Goal: Information Seeking & Learning: Compare options

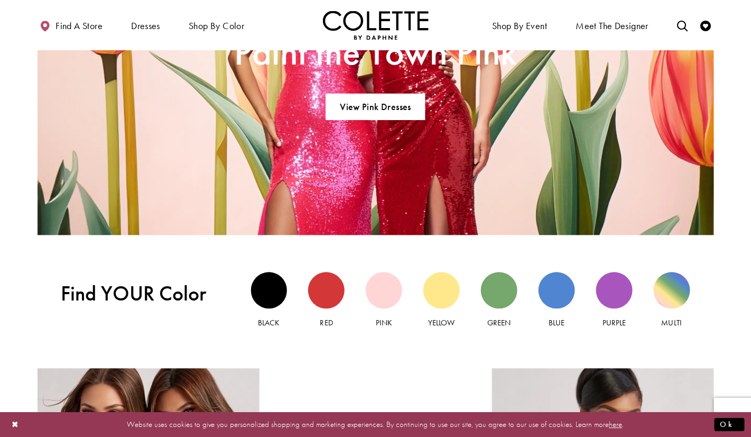
scroll to position [799, 0]
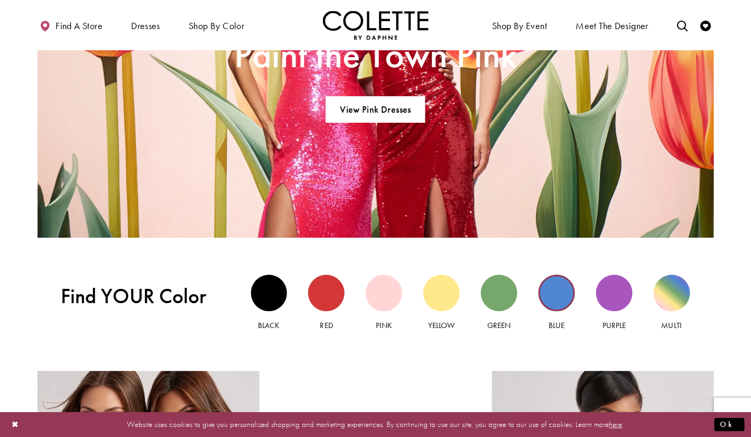
click at [565, 306] on div "Blue view" at bounding box center [557, 292] width 36 height 36
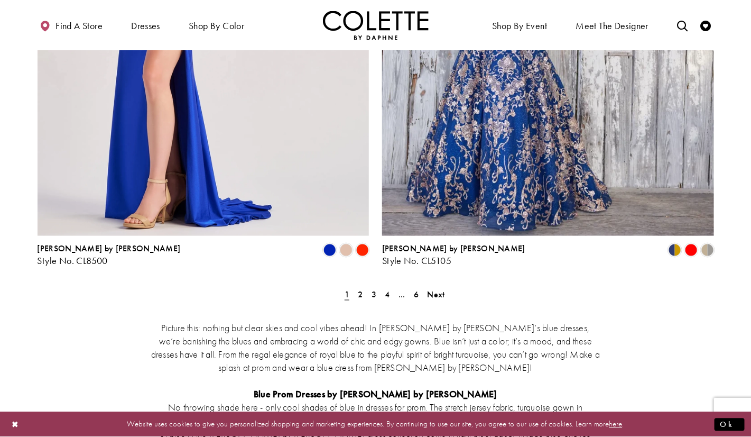
scroll to position [1948, 0]
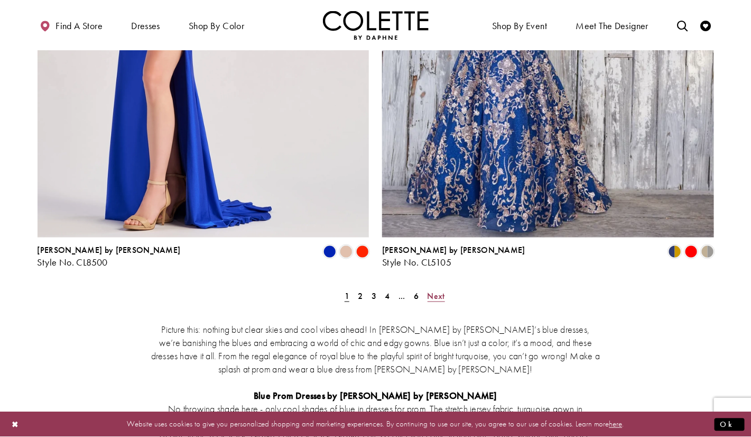
click at [434, 290] on span "Next" at bounding box center [436, 295] width 17 height 11
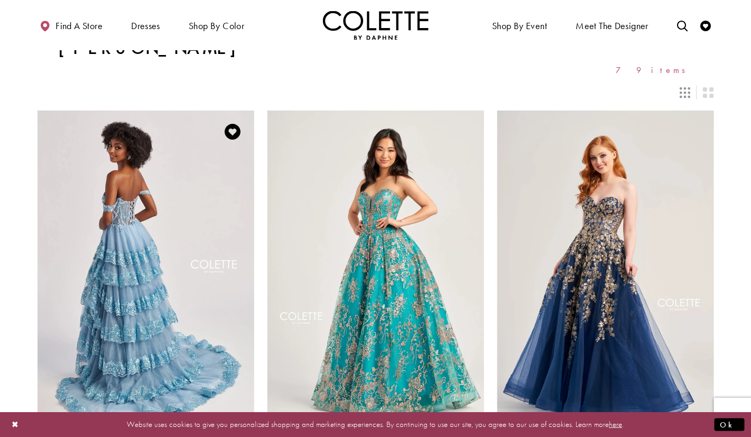
scroll to position [141, 0]
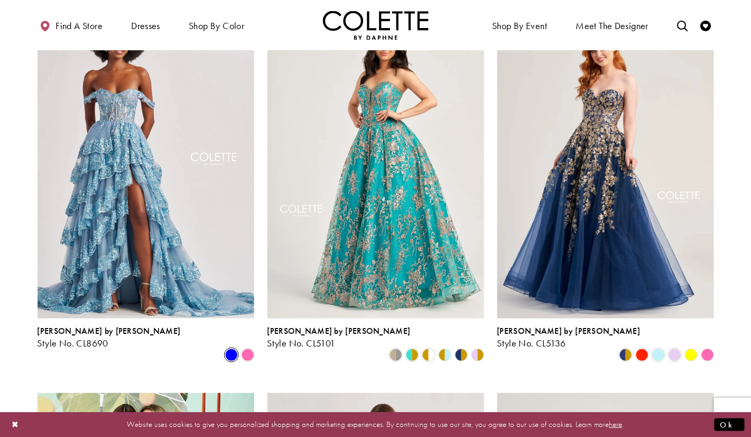
click at [230, 348] on span "Product List" at bounding box center [231, 354] width 13 height 13
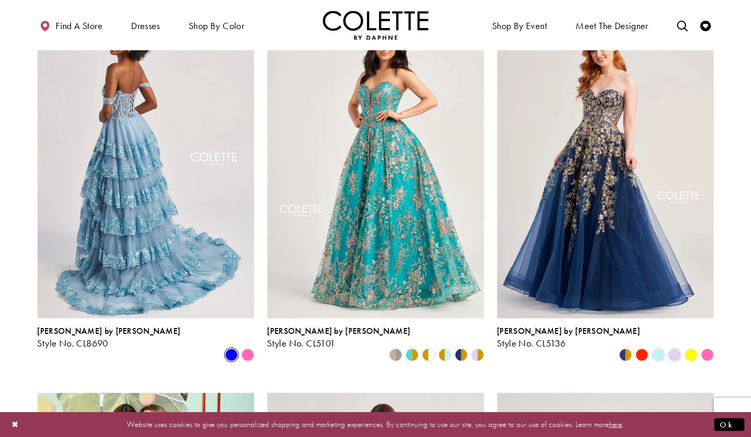
click at [197, 225] on img "Visit Colette by Daphne Style No. CL8690 Page" at bounding box center [146, 160] width 217 height 315
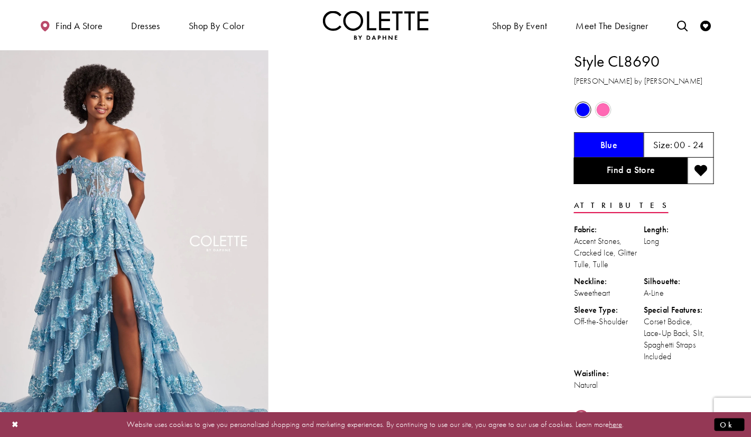
click at [602, 113] on span "Product color controls state depends on size chosen" at bounding box center [603, 109] width 13 height 13
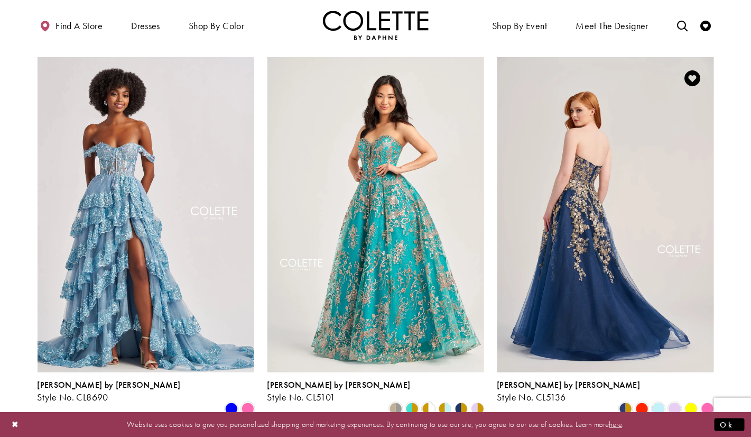
scroll to position [81, 0]
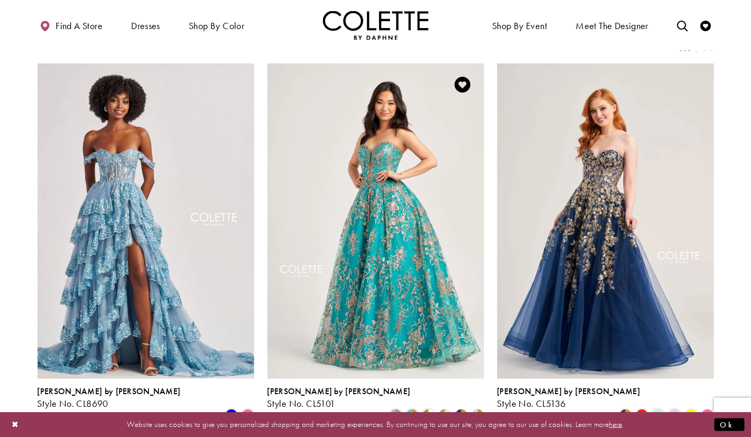
click at [401, 169] on img "Visit Colette by Daphne Style No. CL5101 Page" at bounding box center [375, 220] width 217 height 315
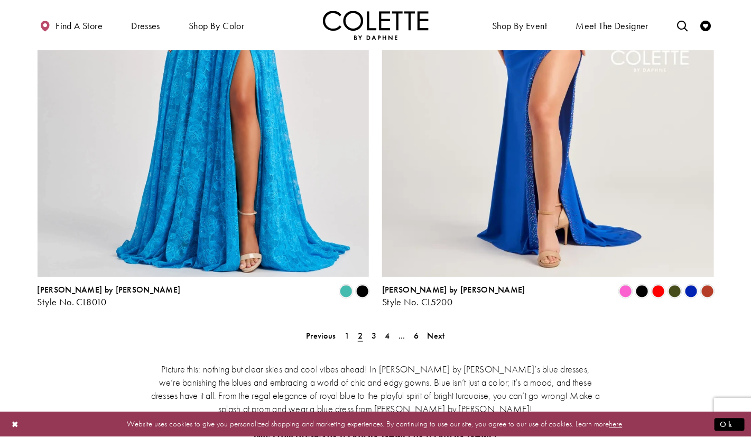
scroll to position [1992, 0]
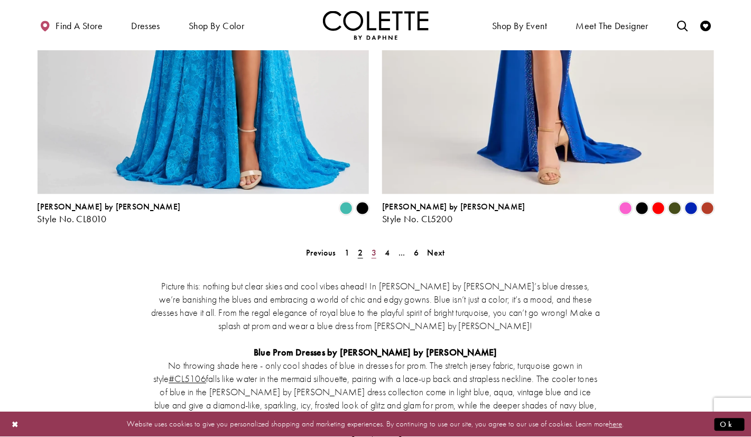
click at [372, 247] on span "3" at bounding box center [374, 252] width 5 height 11
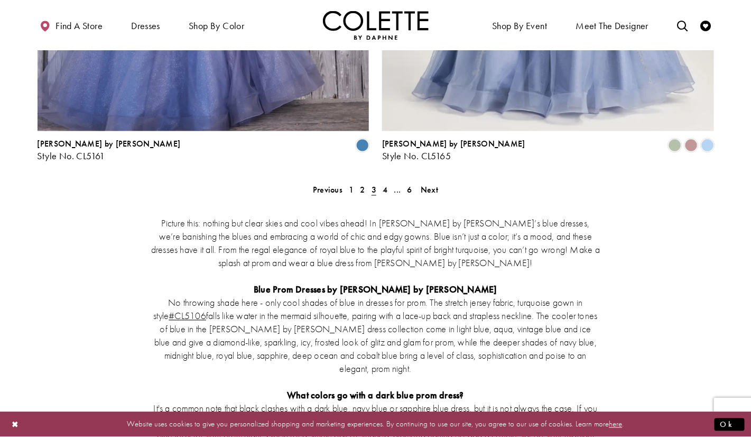
scroll to position [2054, 0]
click at [388, 182] on link "4" at bounding box center [385, 189] width 11 height 15
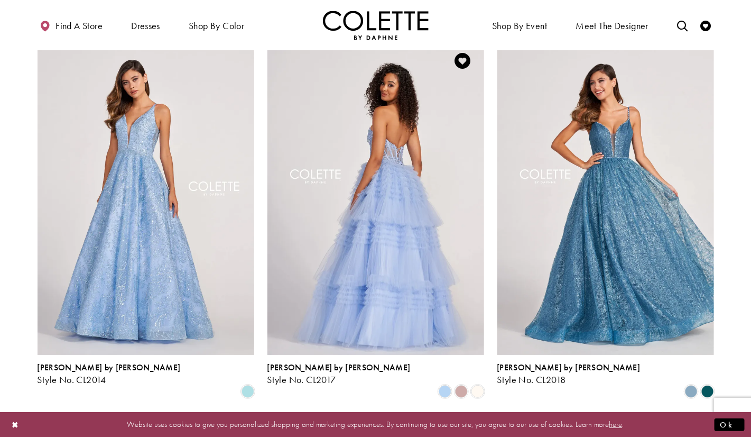
scroll to position [1273, 0]
click at [347, 175] on img "Visit Colette by Daphne Style No. CL2017 Page" at bounding box center [375, 197] width 217 height 315
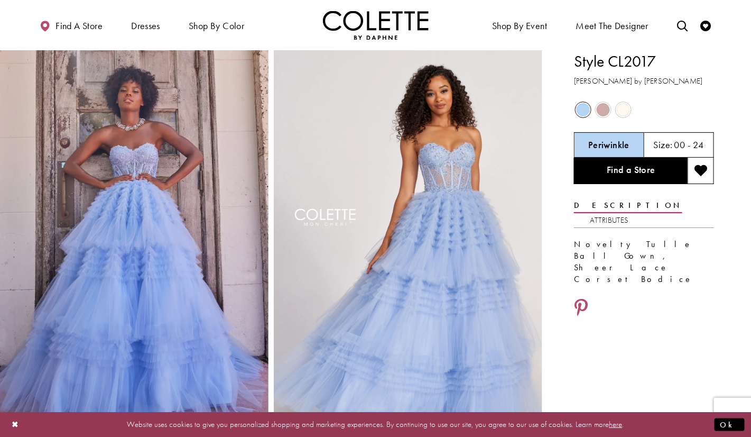
click at [608, 112] on span "Product color controls state depends on size chosen" at bounding box center [603, 109] width 13 height 13
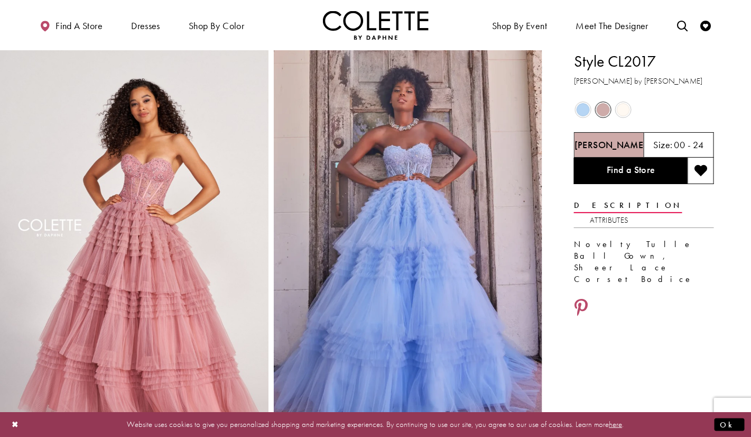
click at [618, 103] on span "Product color controls state depends on size chosen" at bounding box center [623, 109] width 13 height 13
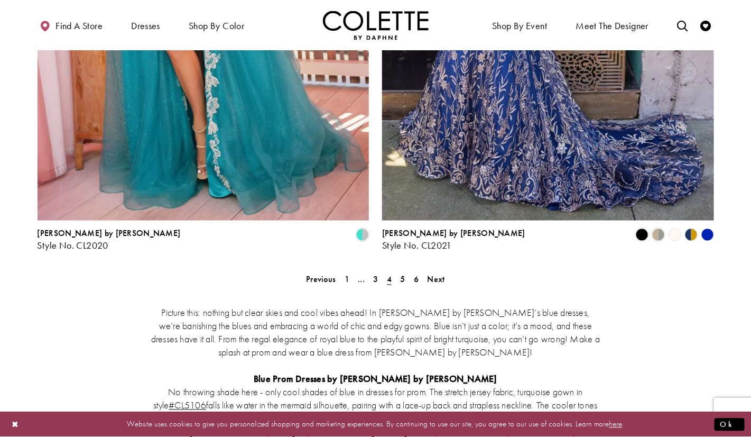
scroll to position [1970, 0]
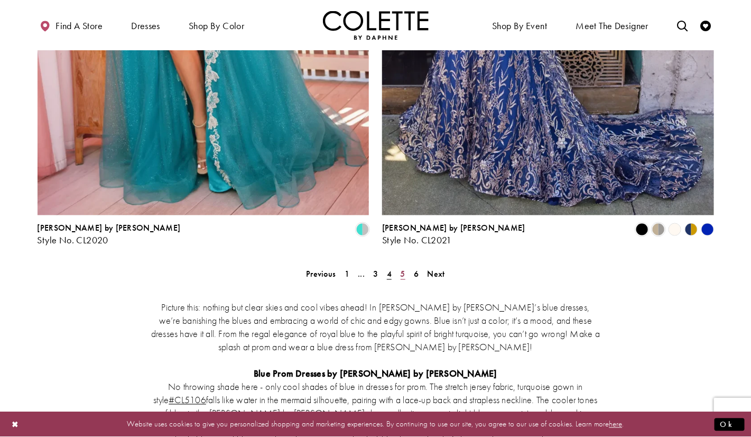
click at [405, 266] on link "5" at bounding box center [402, 273] width 11 height 15
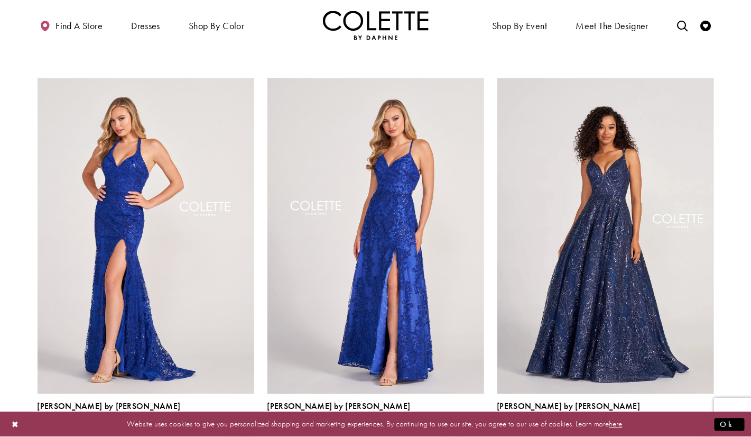
scroll to position [456, 0]
click at [443, 267] on img "Visit Colette by Daphne Style No. CL2028 Page" at bounding box center [375, 235] width 217 height 315
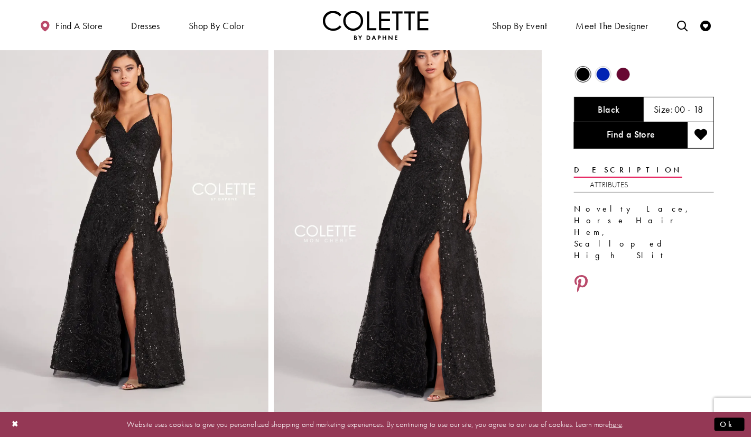
scroll to position [34, 0]
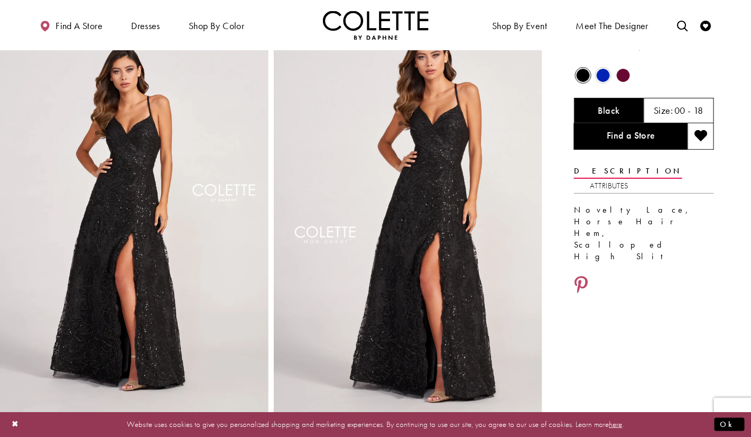
click at [611, 73] on div "Out of Stock" at bounding box center [603, 75] width 18 height 18
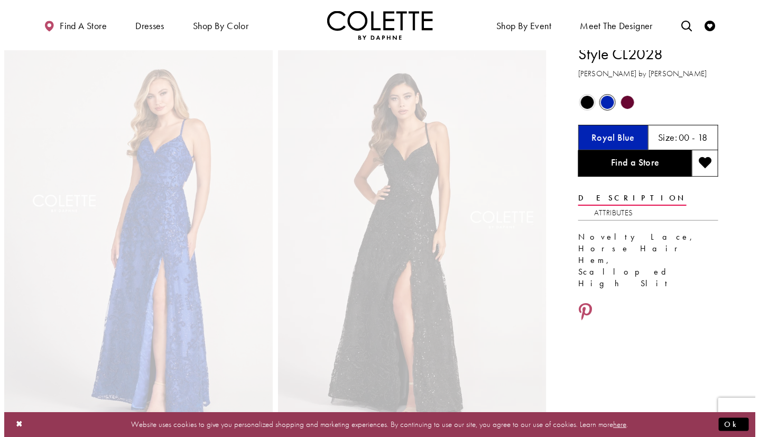
scroll to position [0, 0]
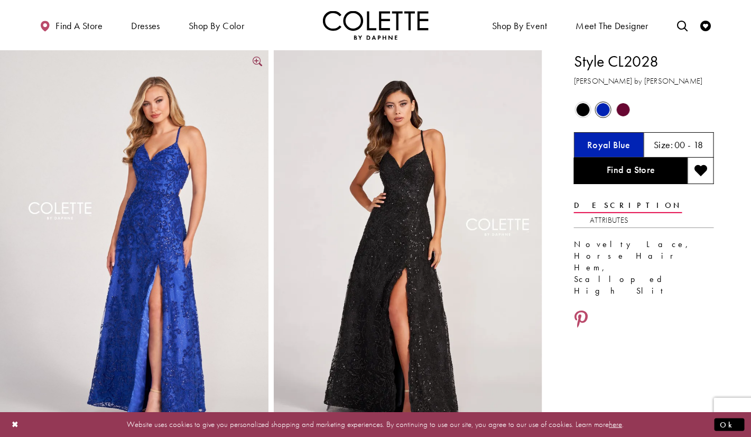
click at [183, 207] on img "Full size Style CL2028 Colette by Daphne #3 Royal Blue picture" at bounding box center [134, 251] width 269 height 403
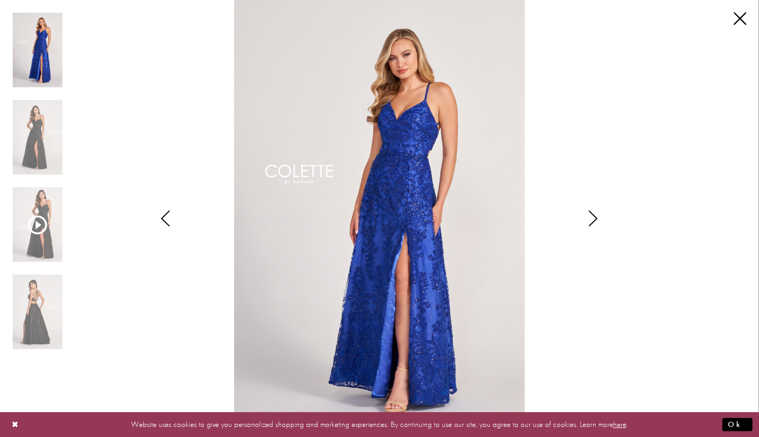
click at [419, 156] on img "Scroll List" at bounding box center [379, 218] width 401 height 437
click at [741, 21] on link "Close" at bounding box center [740, 19] width 13 height 13
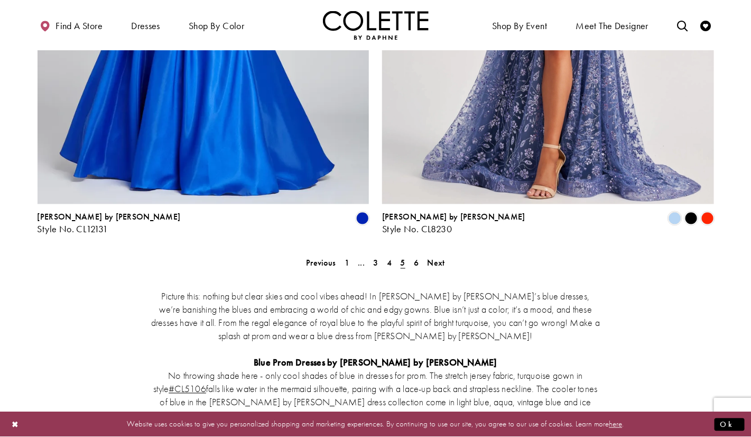
scroll to position [1982, 0]
click at [414, 254] on link "6" at bounding box center [416, 261] width 11 height 15
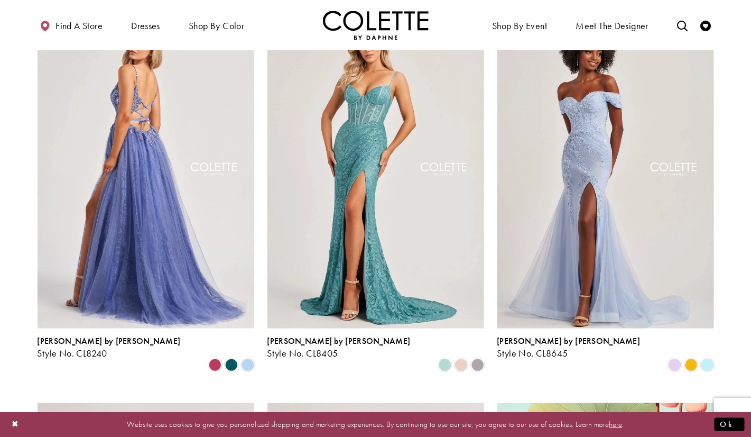
scroll to position [132, 0]
click at [203, 196] on img "Visit Colette by Daphne Style No. CL8240 Page" at bounding box center [146, 170] width 217 height 315
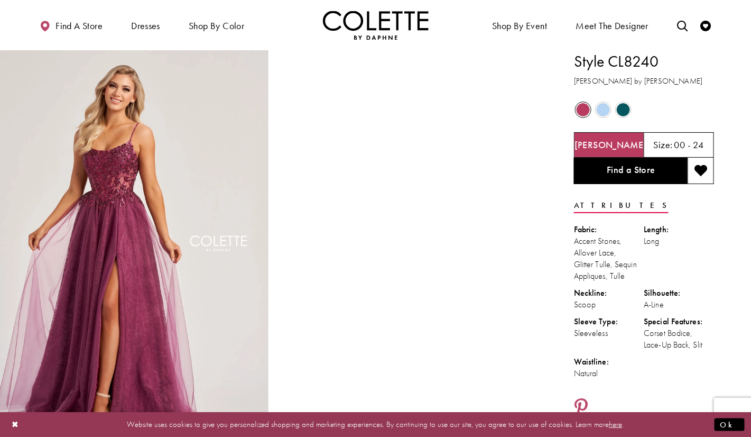
click at [608, 105] on span "Product color controls state depends on size chosen" at bounding box center [603, 109] width 13 height 13
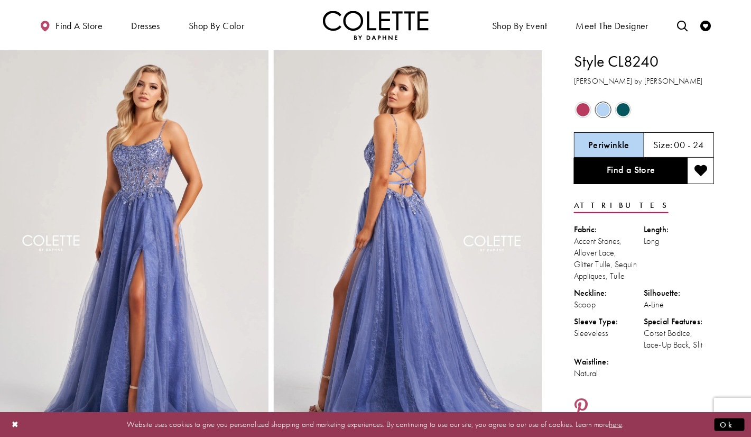
click at [627, 101] on div "Out of Stock" at bounding box center [623, 110] width 20 height 20
click at [625, 107] on span "Product color controls state depends on size chosen" at bounding box center [623, 109] width 13 height 13
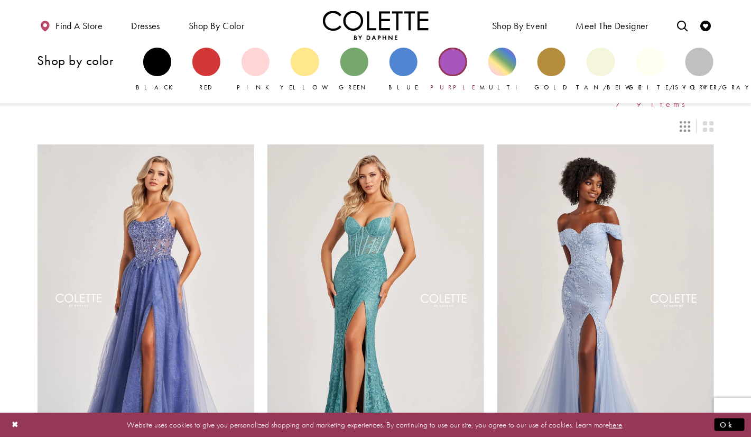
click at [457, 68] on div "Primary block" at bounding box center [453, 62] width 28 height 28
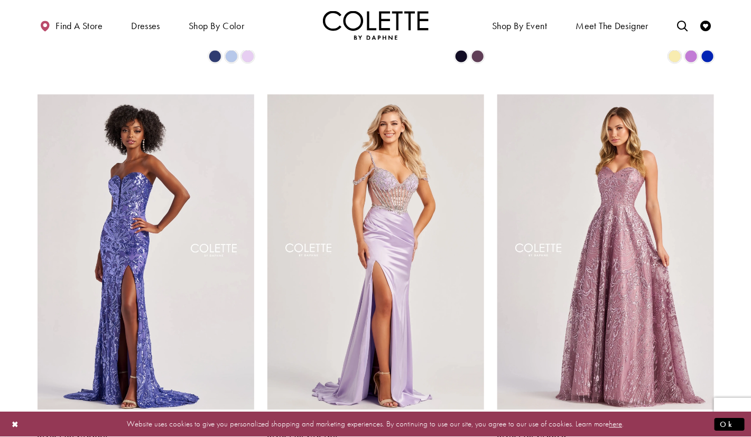
scroll to position [837, 0]
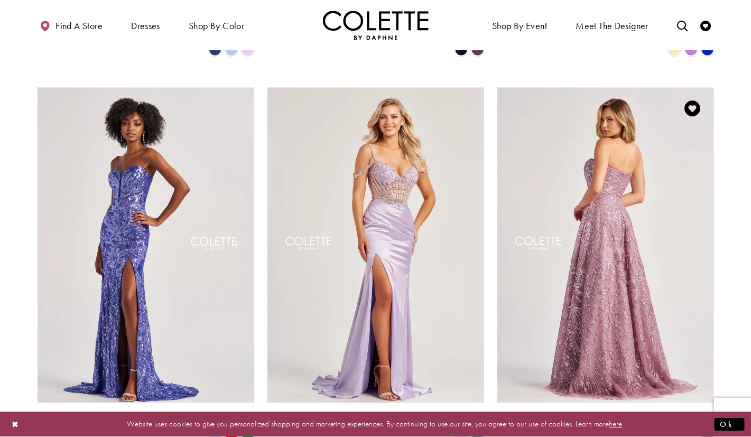
click at [550, 297] on img "Visit Colette by Daphne Style No. CL8625 Page" at bounding box center [605, 244] width 217 height 315
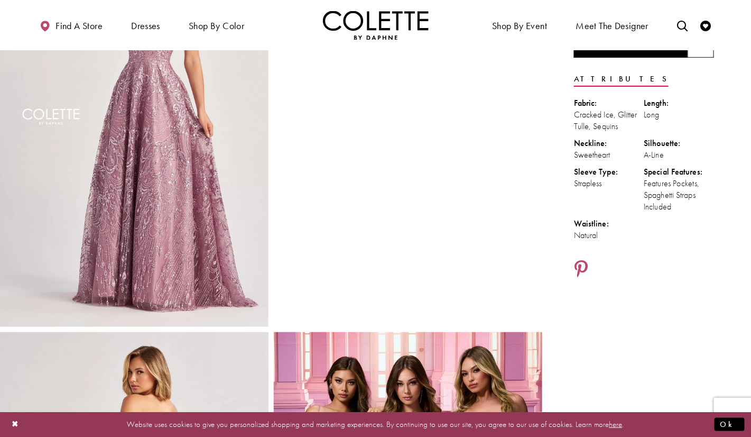
scroll to position [127, 0]
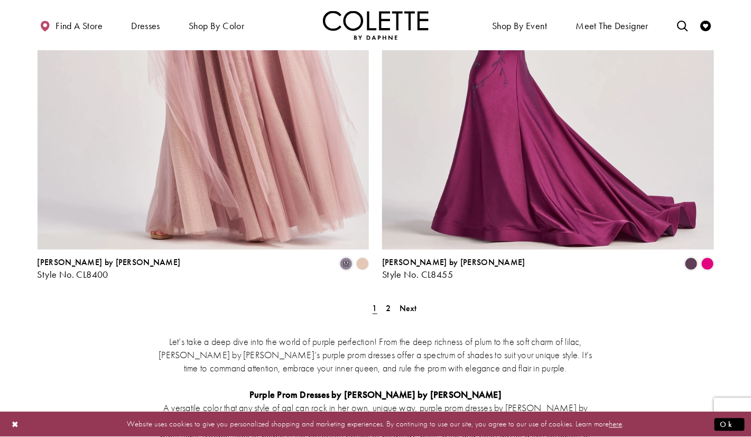
scroll to position [1937, 0]
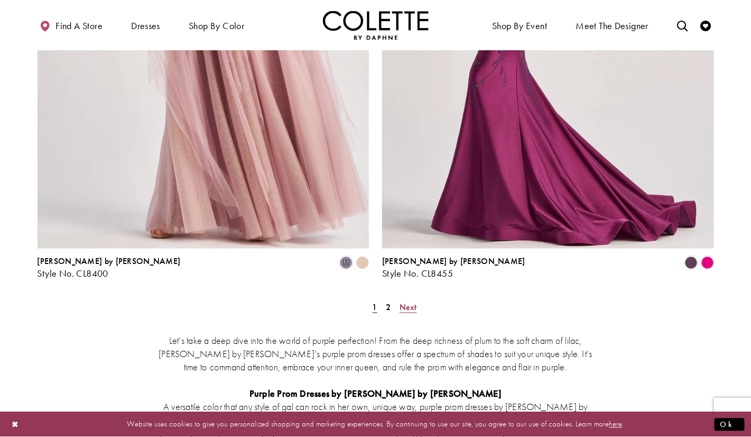
click at [400, 301] on span "Next" at bounding box center [408, 306] width 17 height 11
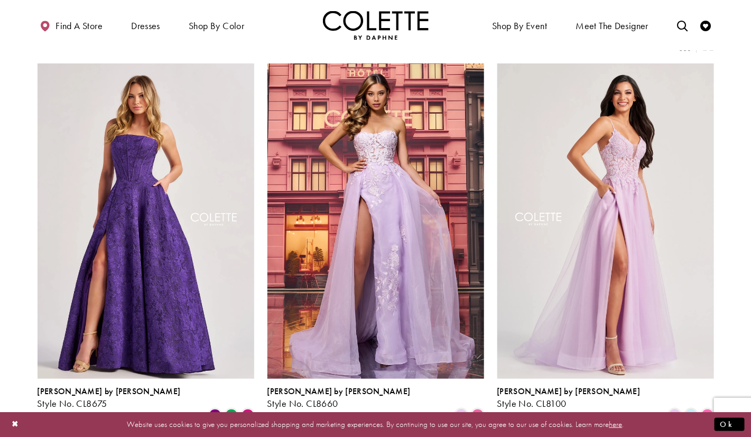
scroll to position [86, 0]
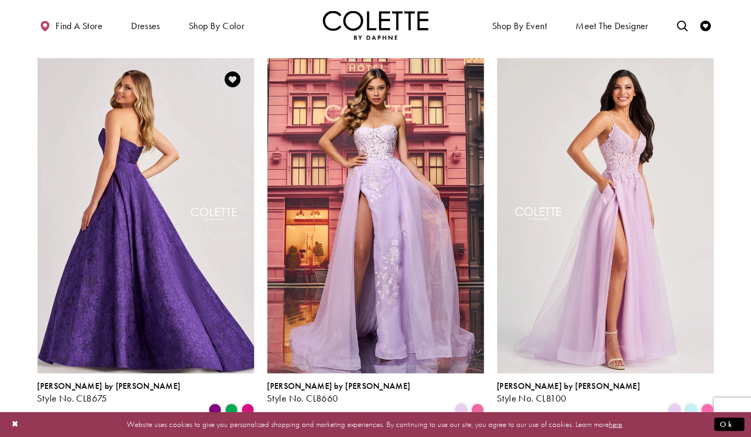
click at [178, 213] on img "Visit Colette by Daphne Style No. CL8675 Page" at bounding box center [146, 215] width 217 height 315
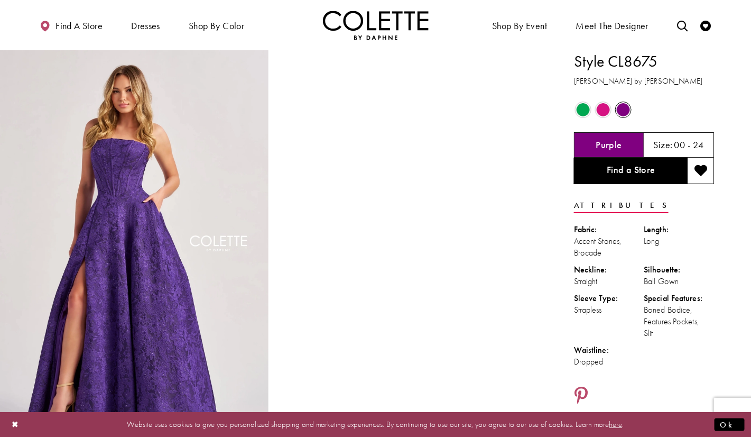
click at [606, 106] on span "Product color controls state depends on size chosen" at bounding box center [603, 109] width 13 height 13
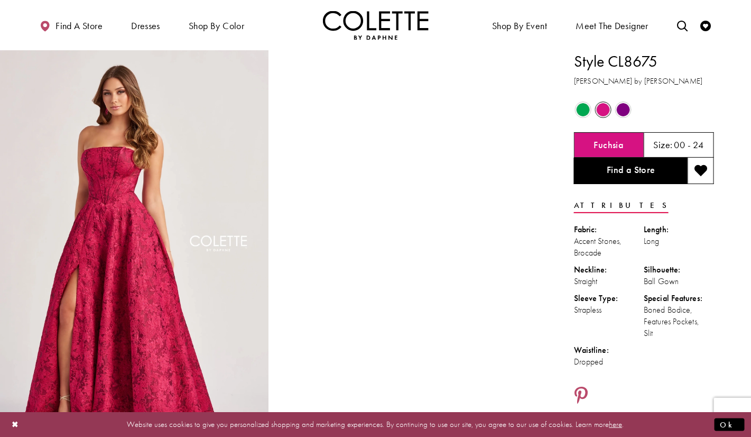
click at [580, 108] on span "Product color controls state depends on size chosen" at bounding box center [583, 109] width 13 height 13
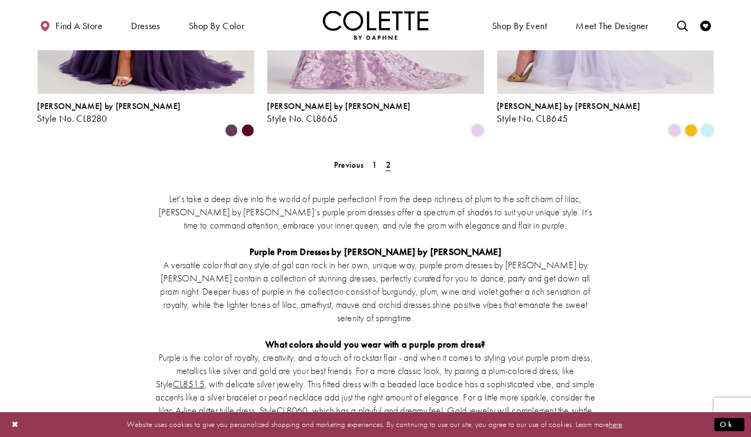
scroll to position [756, 0]
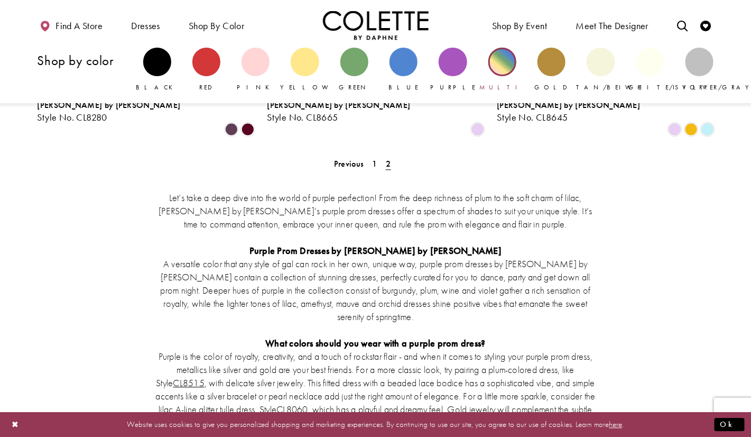
click at [489, 56] on div "Primary block" at bounding box center [502, 62] width 28 height 28
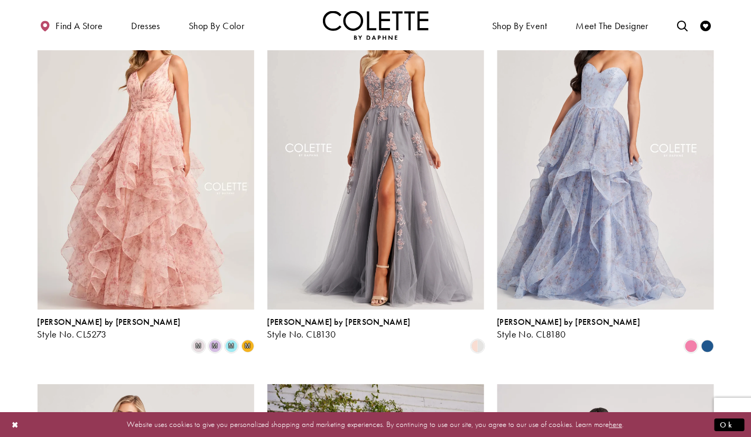
scroll to position [933, 0]
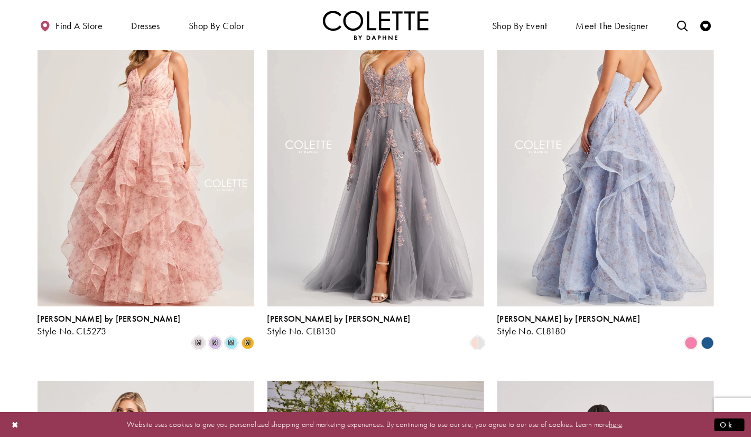
click at [655, 136] on img "Visit Colette by Daphne Style No. CL8180 Page" at bounding box center [605, 148] width 217 height 315
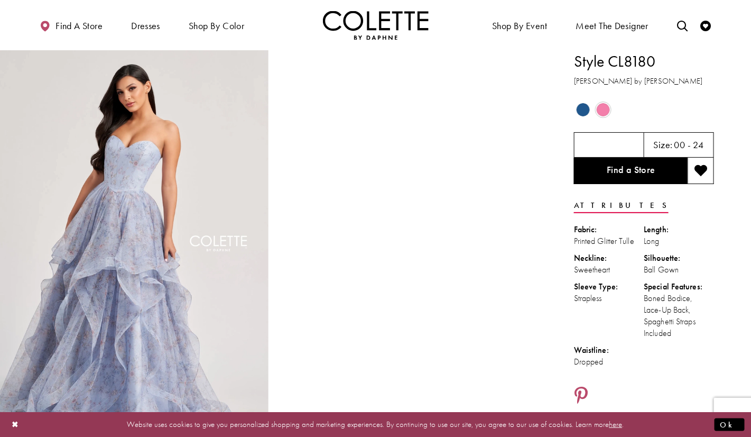
click at [598, 109] on span "Product color controls state depends on size chosen" at bounding box center [603, 109] width 13 height 13
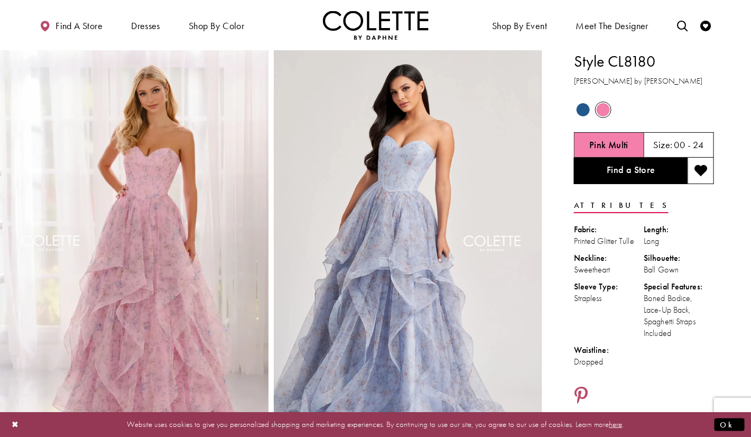
click at [587, 112] on span "Product color controls state depends on size chosen" at bounding box center [583, 109] width 13 height 13
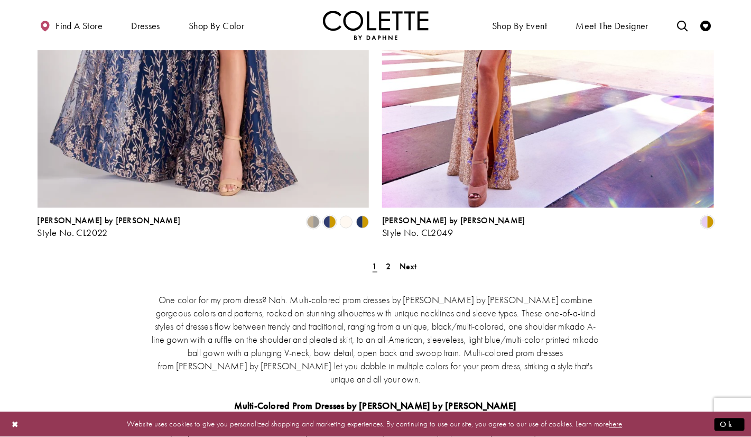
scroll to position [1985, 0]
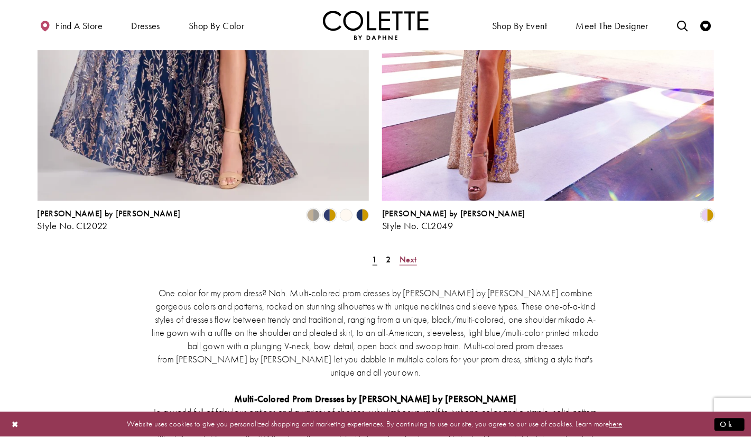
click at [403, 254] on span "Next" at bounding box center [408, 259] width 17 height 11
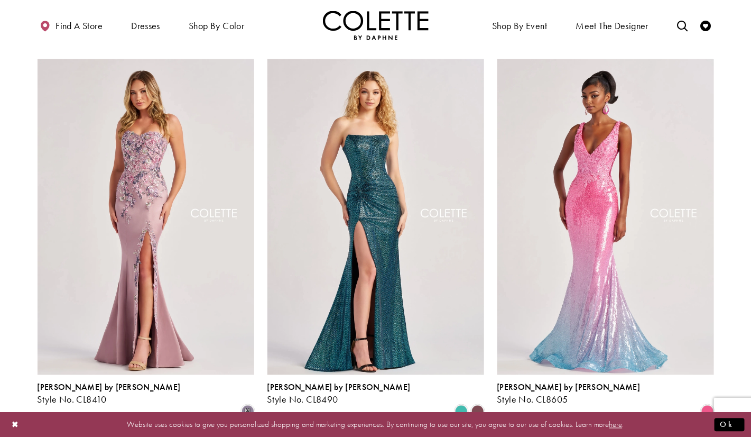
scroll to position [475, 0]
